Goal: Task Accomplishment & Management: Manage account settings

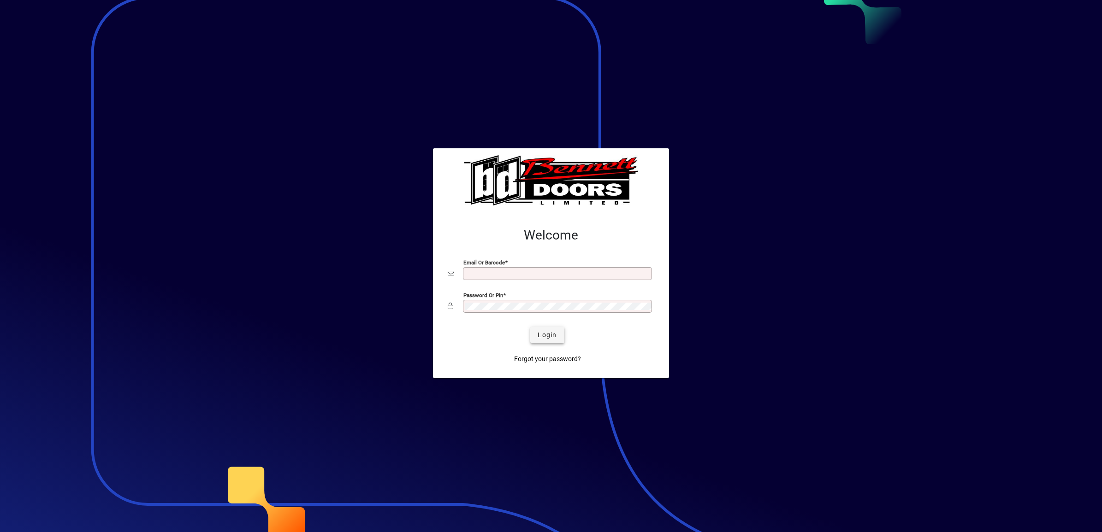
type input "**********"
click at [546, 337] on span "Login" at bounding box center [547, 336] width 19 height 10
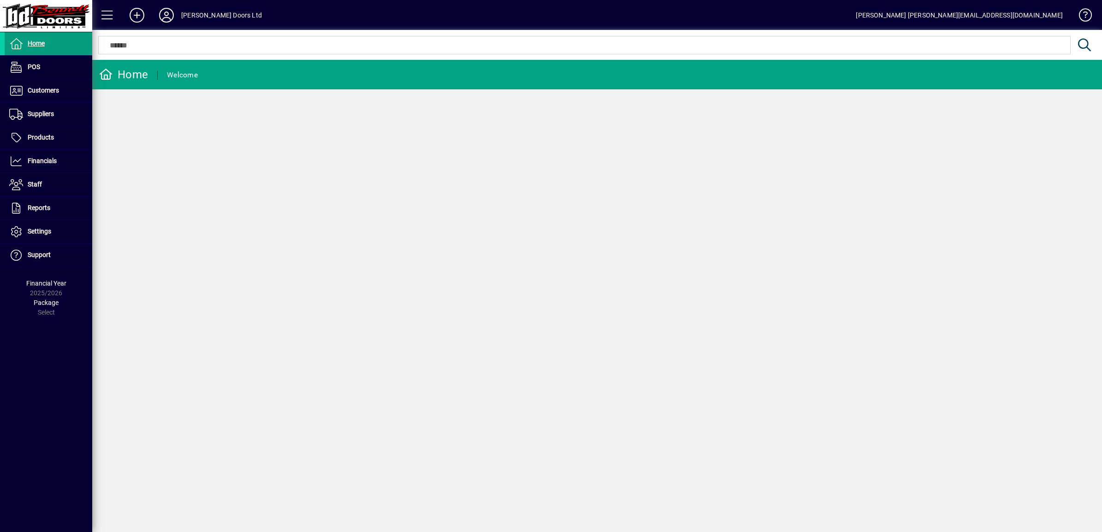
click at [1043, 152] on div "Home Welcome" at bounding box center [597, 296] width 1010 height 473
click at [37, 90] on span "Customers" at bounding box center [43, 90] width 31 height 7
